Goal: Transaction & Acquisition: Purchase product/service

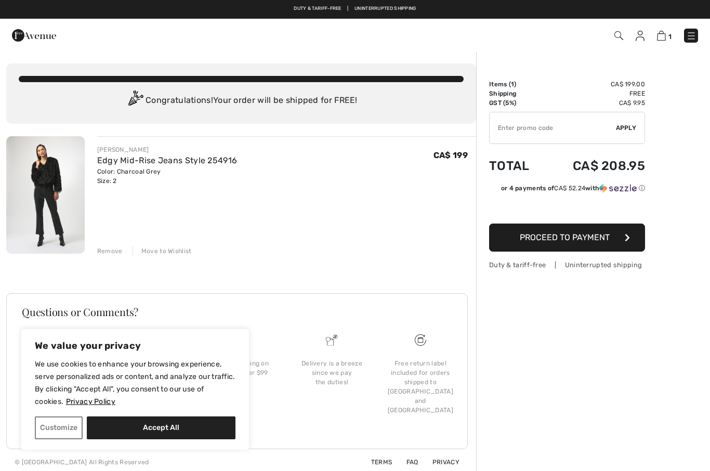
click at [208, 175] on div "Color: Charcoal Grey Size: 2" at bounding box center [167, 176] width 140 height 19
click at [224, 156] on link "Edgy Mid-Rise Jeans Style 254916" at bounding box center [167, 160] width 140 height 10
click at [139, 163] on link "Edgy Mid-Rise Jeans Style 254916" at bounding box center [167, 160] width 140 height 10
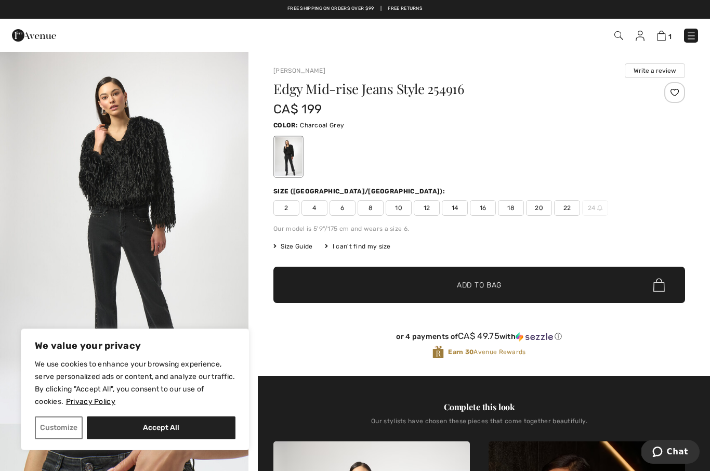
click at [663, 33] on img at bounding box center [661, 36] width 9 height 10
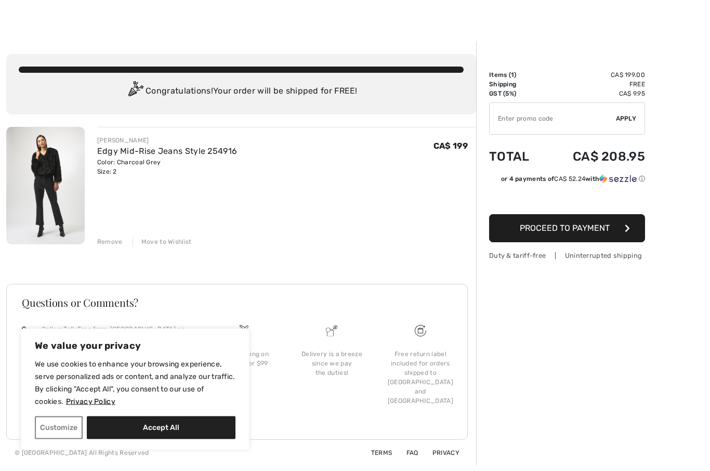
scroll to position [18, 0]
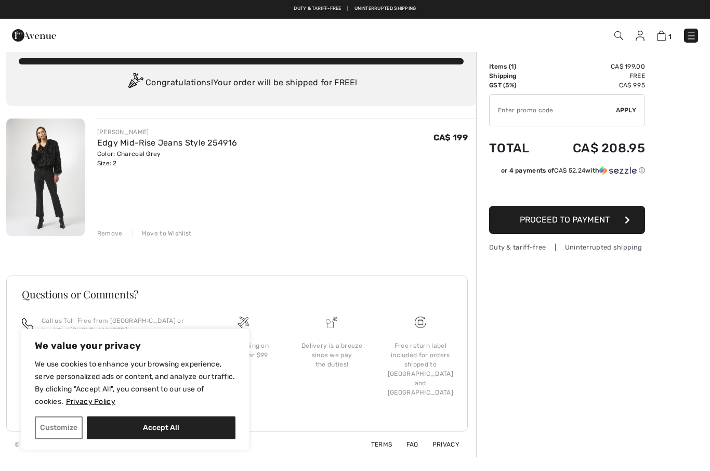
click at [206, 146] on link "Edgy Mid-Rise Jeans Style 254916" at bounding box center [167, 143] width 140 height 10
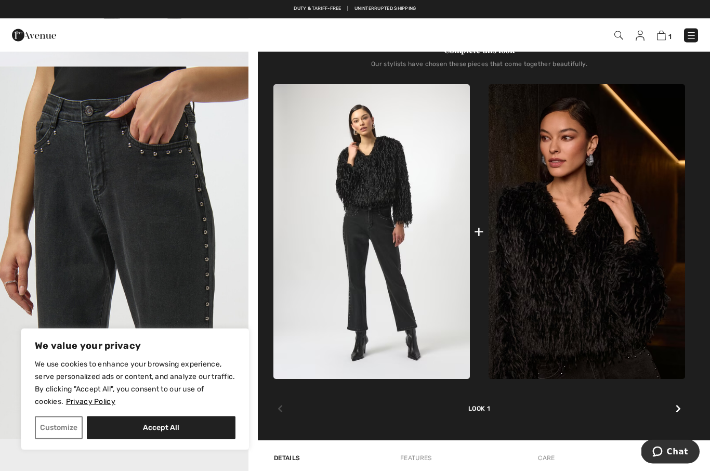
scroll to position [357, 0]
click at [620, 309] on img at bounding box center [586, 231] width 196 height 295
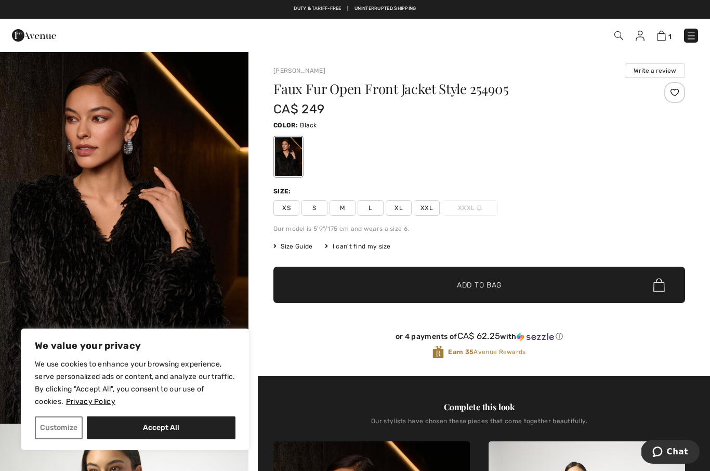
click at [286, 202] on span "XS" at bounding box center [286, 208] width 26 height 16
click at [571, 286] on span "✔ Added to Bag Add to Bag" at bounding box center [479, 285] width 412 height 36
click at [661, 38] on img at bounding box center [660, 36] width 9 height 10
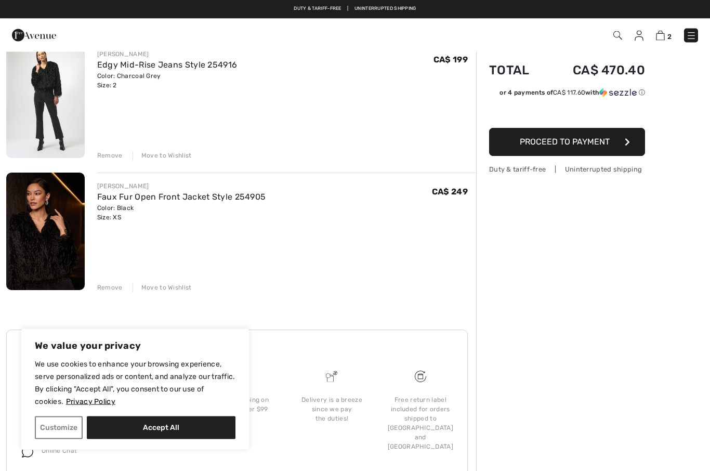
scroll to position [95, 0]
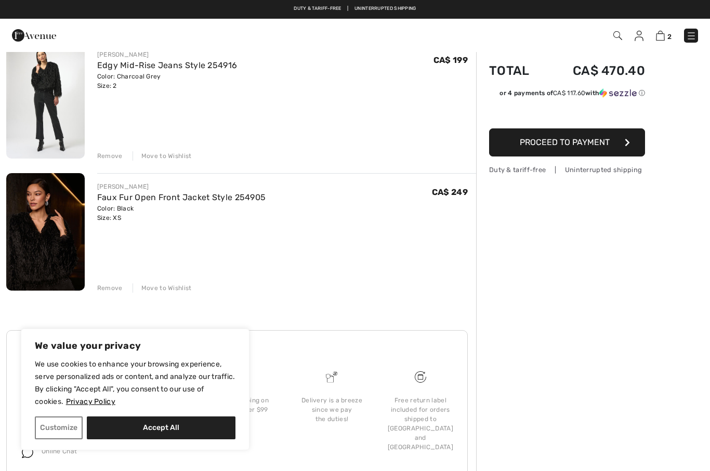
click at [239, 201] on link "Faux Fur Open Front Jacket Style 254905" at bounding box center [181, 197] width 169 height 10
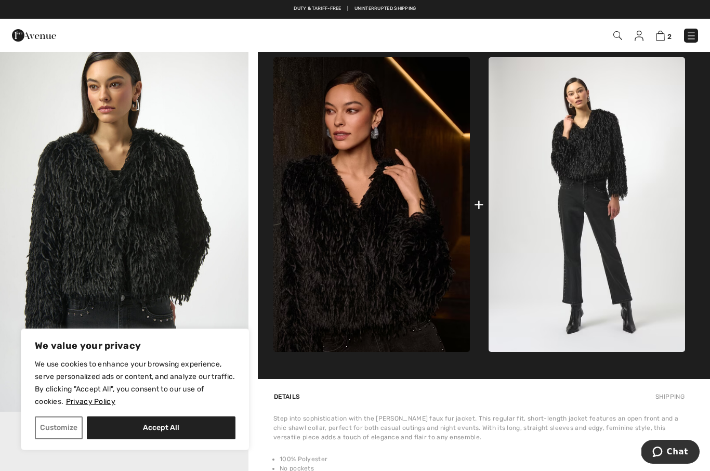
scroll to position [975, 0]
